Goal: Complete application form

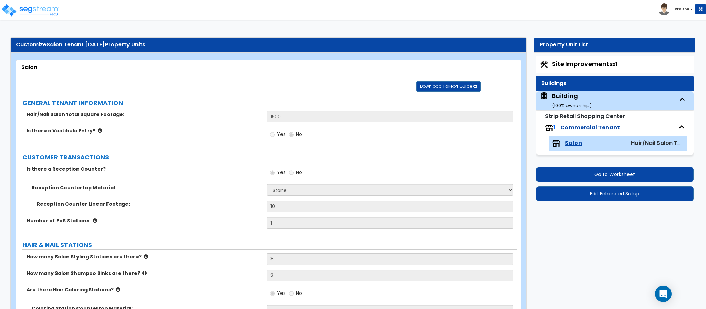
select select "3"
select select "2"
select select "6"
select select "3"
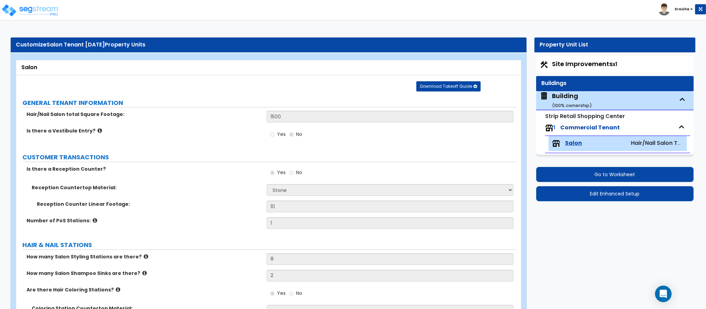
select select "1"
select select "2"
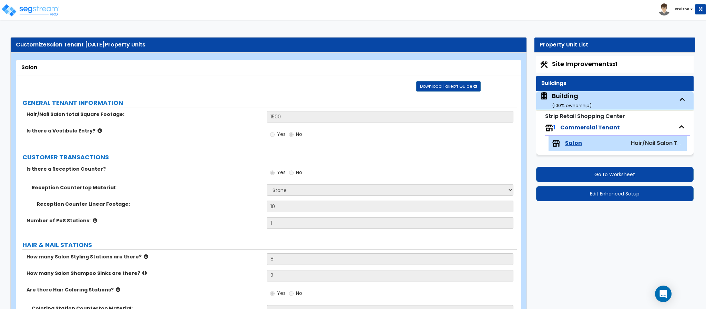
select select "2"
select select "1"
select select "2"
select select "1"
select select "6"
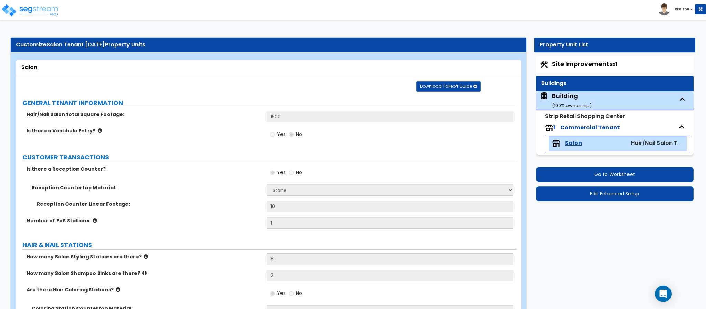
select select "1"
select select "3"
select select "1"
select select "2"
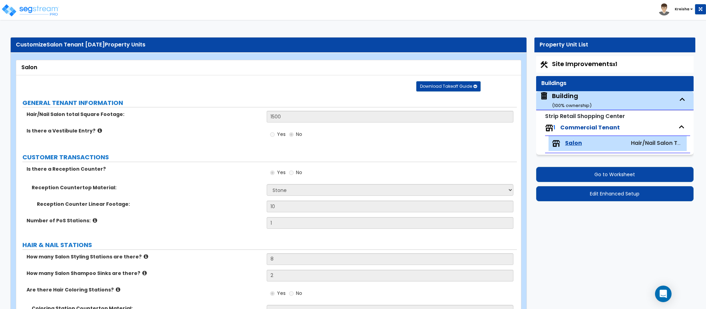
select select "2"
select select "1"
select select "2"
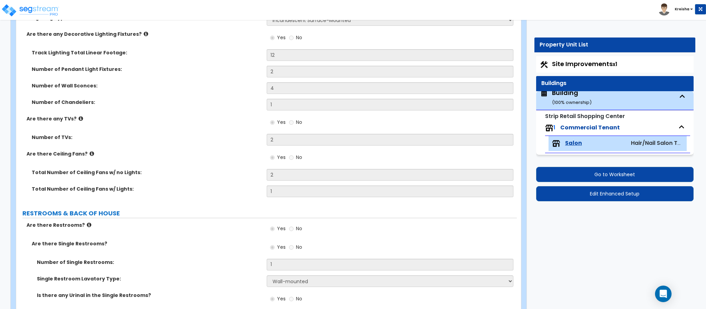
scroll to position [1174, 0]
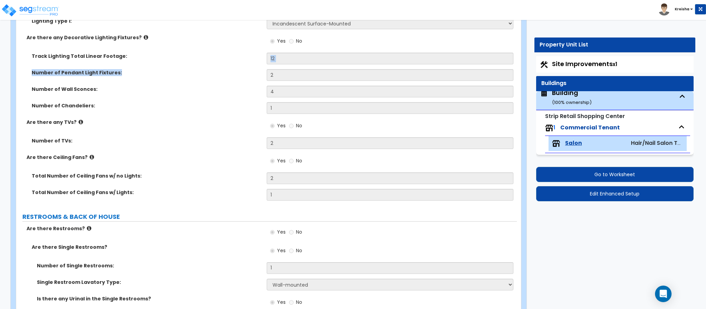
click at [214, 69] on div "Track Lighting Total Linear Footage: 12 Number of Pendant Light Fixtures: 2 Num…" at bounding box center [266, 86] width 490 height 66
